Goal: Find specific fact: Find specific fact

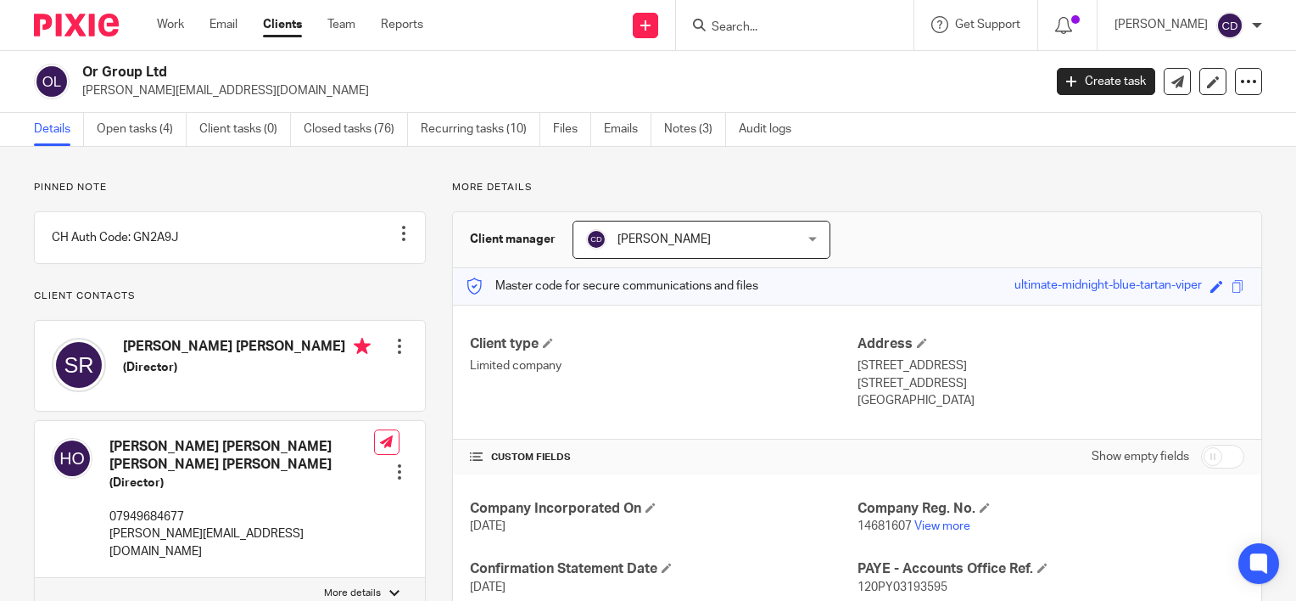
click at [782, 24] on input "Search" at bounding box center [786, 27] width 153 height 15
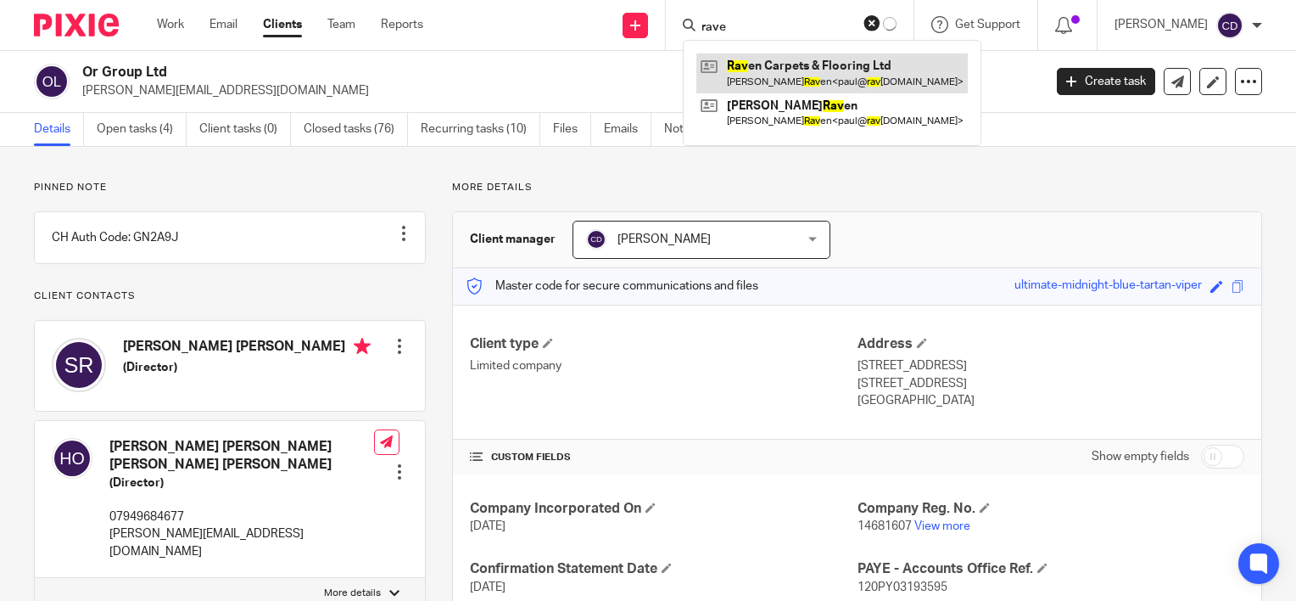
type input "rave"
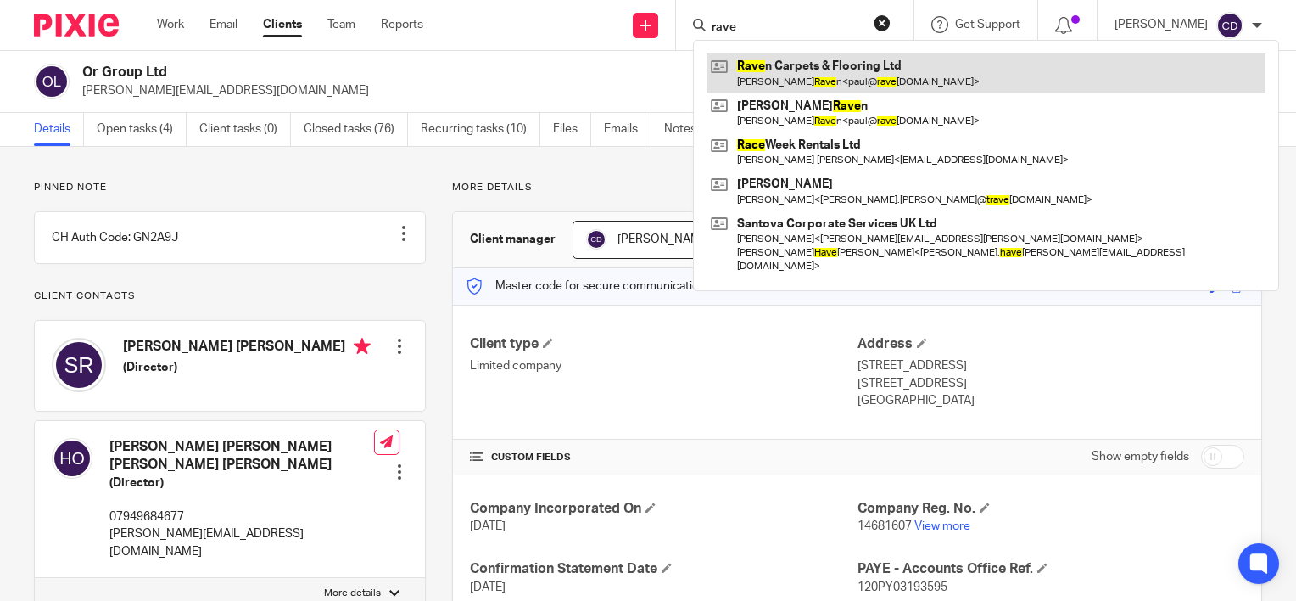
click at [786, 61] on link at bounding box center [986, 72] width 559 height 39
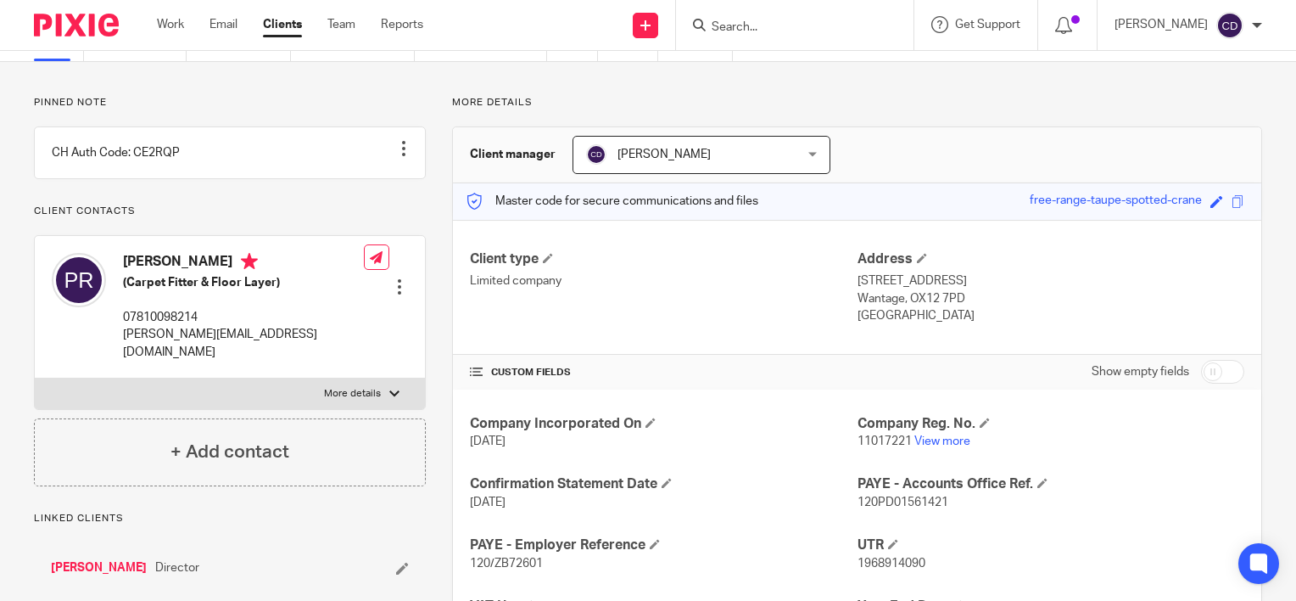
scroll to position [170, 0]
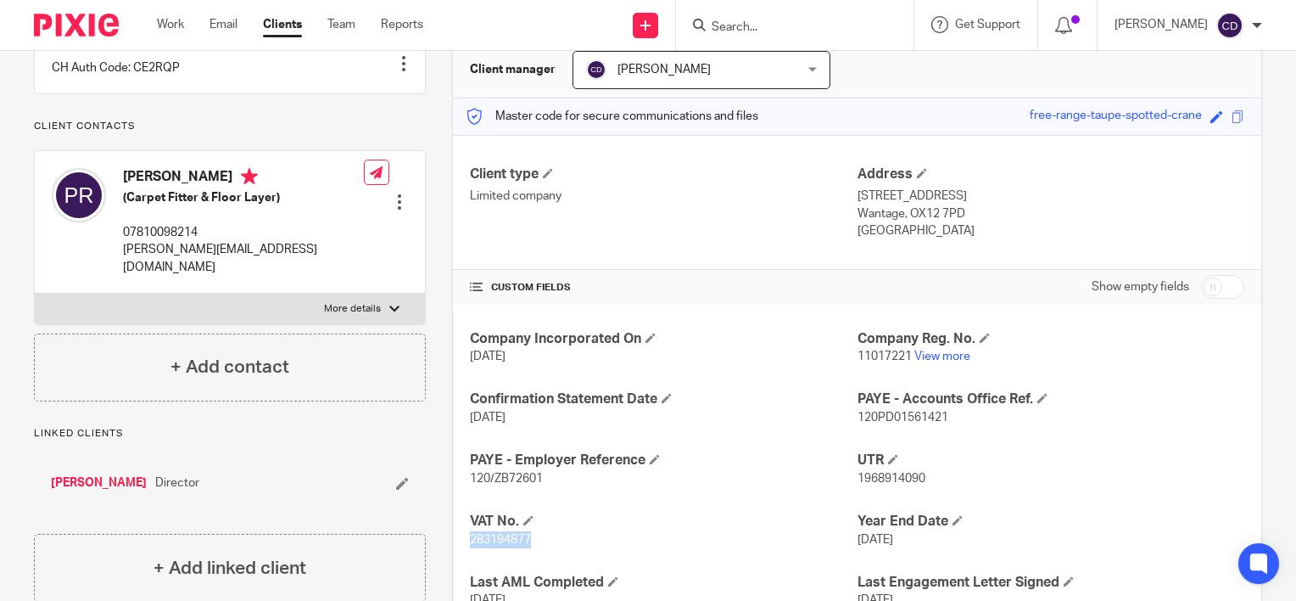
click at [491, 534] on span "283194877" at bounding box center [500, 540] width 61 height 12
copy span "283194877"
